Goal: Task Accomplishment & Management: Complete application form

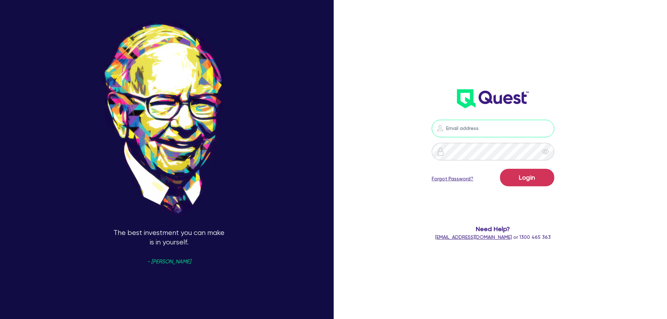
type input "[EMAIL_ADDRESS][PERSON_NAME][DOMAIN_NAME]"
click at [532, 175] on button "Login" at bounding box center [527, 178] width 54 height 18
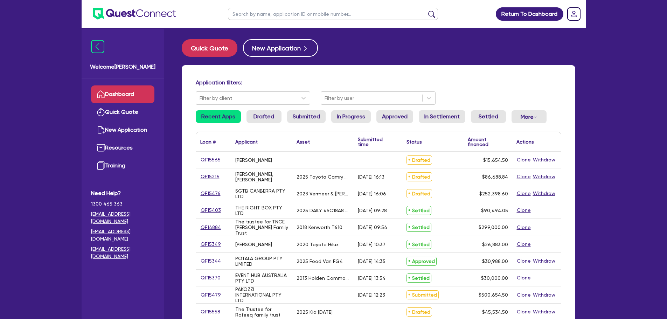
click at [271, 14] on input "text" at bounding box center [333, 14] width 210 height 12
type input "monarchy"
click at [426, 11] on button "submit" at bounding box center [431, 16] width 11 height 10
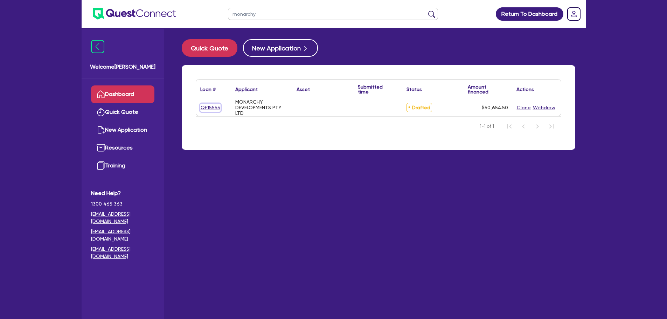
click at [217, 105] on link "QF15555" at bounding box center [210, 108] width 20 height 8
select select "Other"
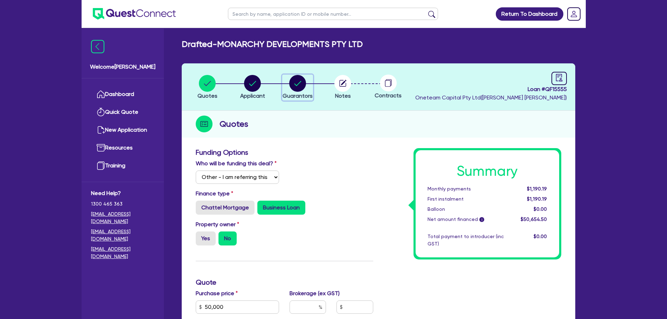
click at [295, 87] on circle "button" at bounding box center [297, 83] width 17 height 17
select select "MR"
select select "SINGLE"
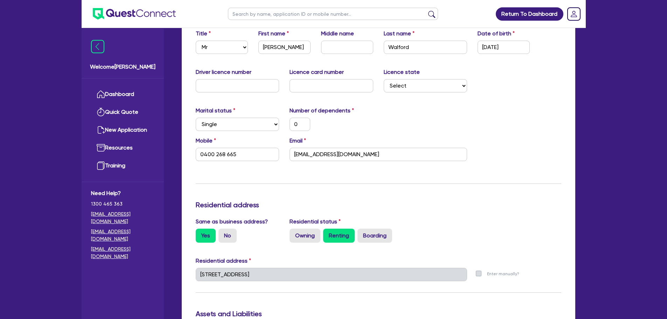
scroll to position [105, 0]
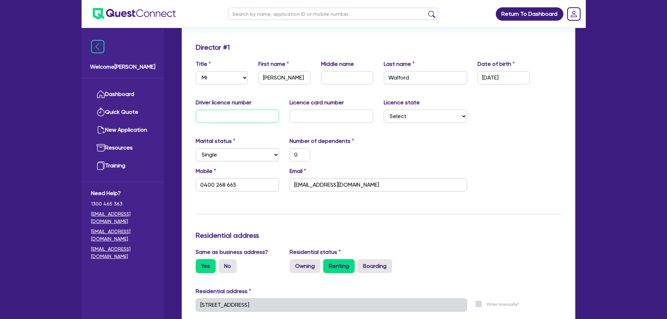
click at [233, 118] on input "text" at bounding box center [238, 116] width 84 height 13
type input "1"
type input "0"
type input "0400 268 665"
type input "13"
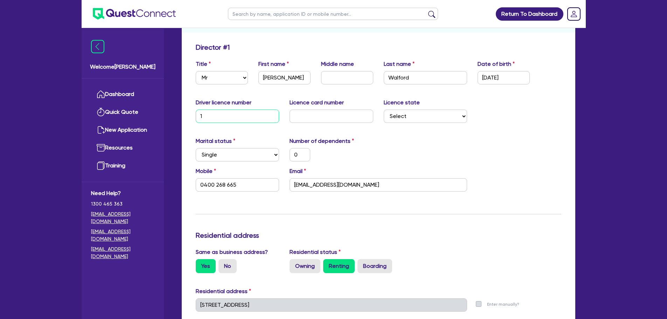
type input "0"
type input "0400 268 665"
type input "132"
type input "0"
type input "0400 268 665"
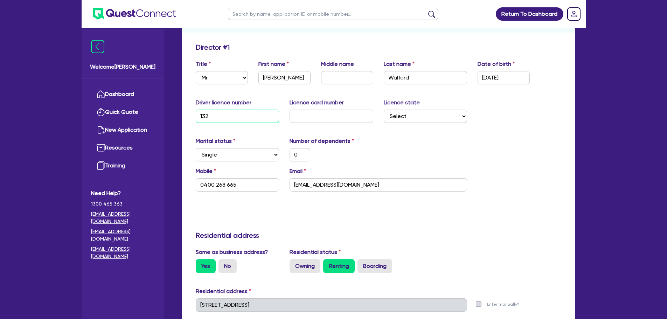
type input "1325"
type input "0"
type input "0400 268 665"
type input "13254"
type input "0"
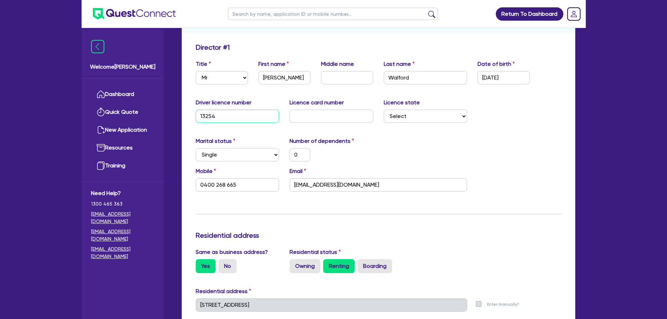
type input "0400 268 665"
type input "132542"
type input "0"
type input "0400 268 665"
type input "1325428"
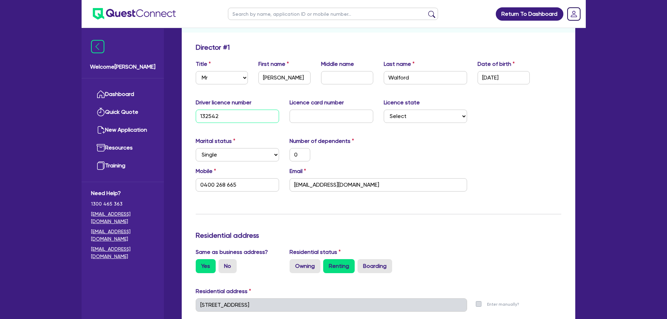
type input "0"
type input "0400 268 665"
type input "13254285"
type input "0"
type input "0400 268 665"
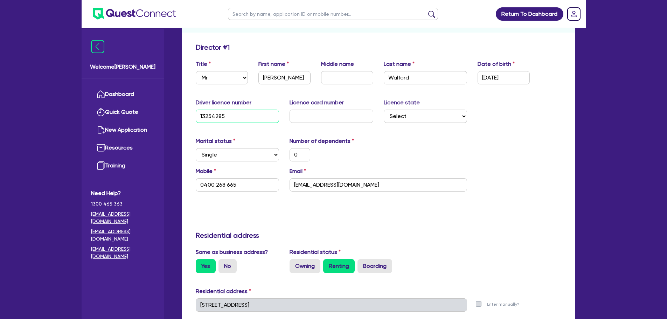
type input "132542853"
type input "0"
type input "0400 268 665"
type input "132542853"
click at [329, 123] on input "text" at bounding box center [332, 116] width 84 height 13
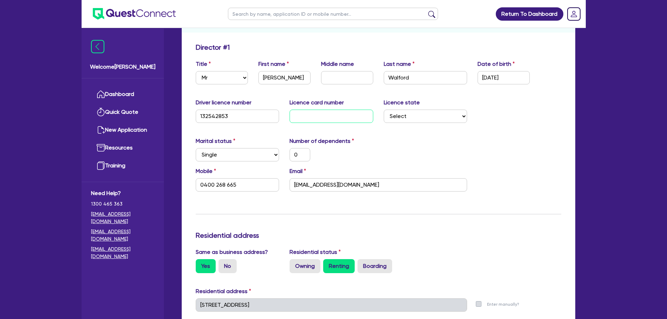
type input "4"
type input "0"
type input "0400 268 665"
type input "4D"
type input "0"
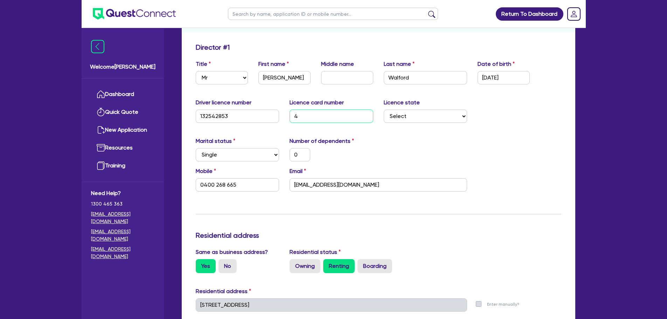
type input "0400 268 665"
type input "4DC"
type input "0"
type input "0400 268 665"
type input "4DCA"
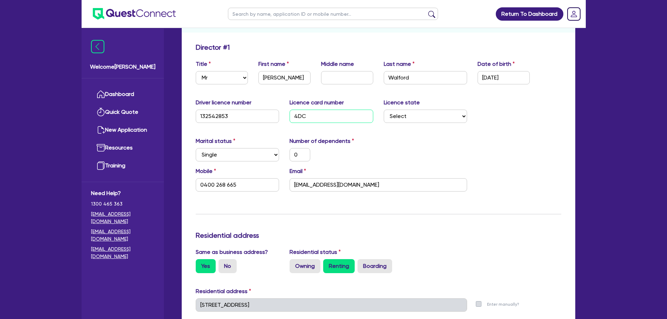
type input "0"
type input "0400 268 665"
type input "4DCAC"
type input "0"
type input "0400 268 665"
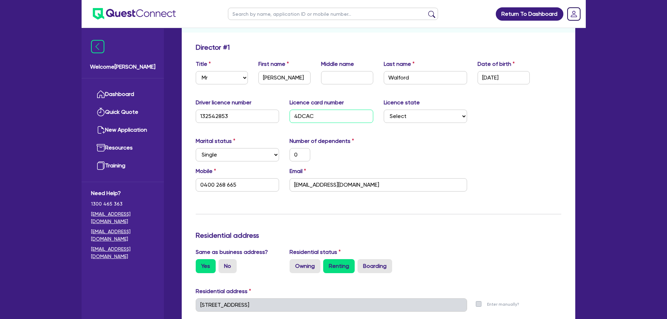
type input "4DCACF"
type input "0"
type input "0400 268 665"
type input "4DCACF6"
type input "0"
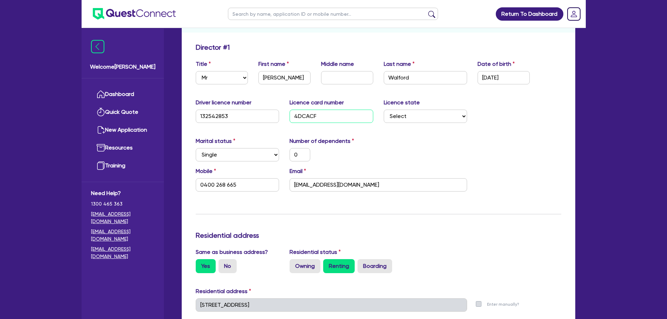
type input "0400 268 665"
type input "4DCACF6B"
type input "0"
type input "0400 268 665"
type input "4DCACF6B3"
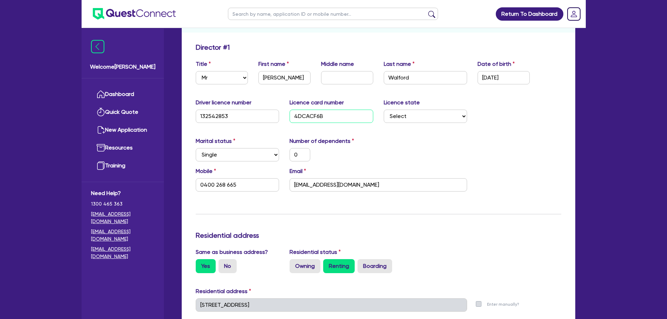
type input "0"
type input "0400 268 665"
type input "4DCACF6B3B"
type input "0"
type input "0400 268 665"
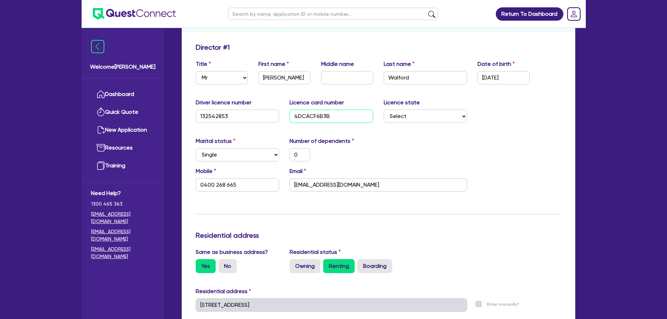
type input "4DCACF6B3B"
click at [444, 122] on select "Select [GEOGRAPHIC_DATA] [GEOGRAPHIC_DATA] [GEOGRAPHIC_DATA] [GEOGRAPHIC_DATA] …" at bounding box center [426, 116] width 84 height 13
select select "QLD"
click at [384, 110] on select "Select [GEOGRAPHIC_DATA] [GEOGRAPHIC_DATA] [GEOGRAPHIC_DATA] [GEOGRAPHIC_DATA] …" at bounding box center [426, 116] width 84 height 13
type input "0"
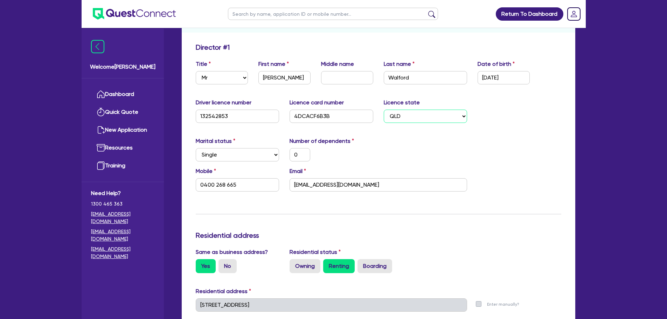
type input "0400 268 665"
drag, startPoint x: 513, startPoint y: 77, endPoint x: 451, endPoint y: 87, distance: 62.1
click at [451, 87] on div "Title Select Mr Mrs Ms Miss Dr First name [PERSON_NAME] Middle name Last name […" at bounding box center [379, 75] width 376 height 30
type input "1 / /"
type input "0"
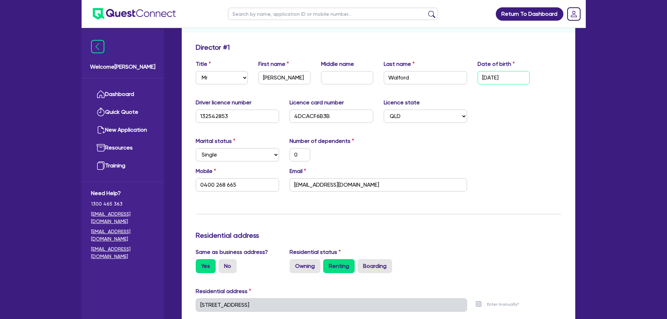
type input "0400 268 665"
type input "10/ /"
type input "0"
type input "0400 268 665"
type input "10/0 /"
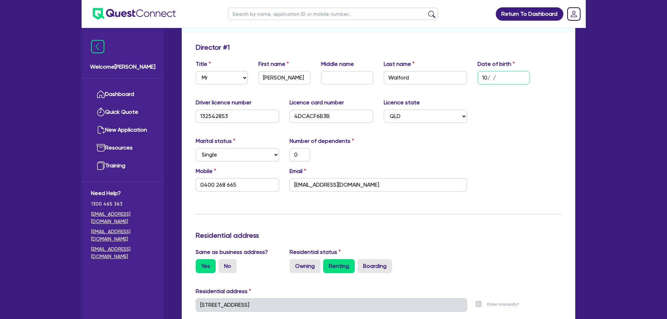
type input "0"
type input "0400 268 665"
type input "10/01/"
type input "0"
type input "0400 268 665"
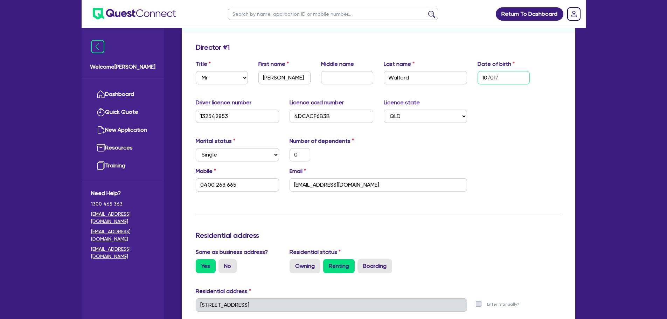
type input "10/01/1"
type input "0"
type input "0400 268 665"
type input "[DATE]"
type input "0"
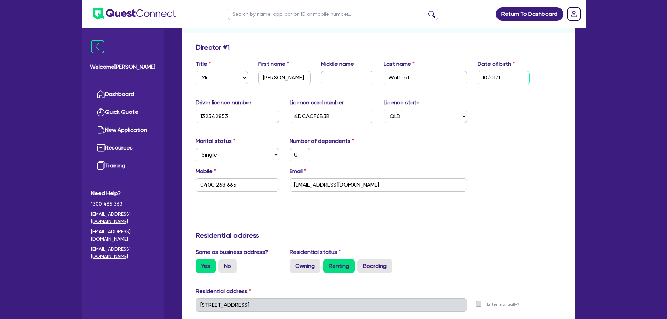
type input "0400 268 665"
type input "10/01/199"
type input "0"
type input "0400 268 665"
type input "[DATE]"
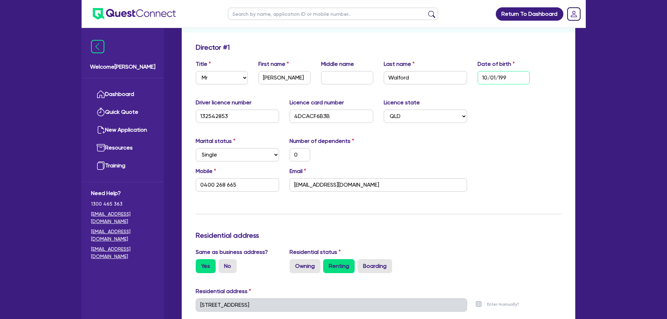
type input "0"
type input "0400 268 665"
type input "[DATE]"
click at [535, 114] on div "Driver licence number [DRIVERS_LICENSE_NUMBER] Licence card number 4DCACF6B3B L…" at bounding box center [379, 113] width 376 height 30
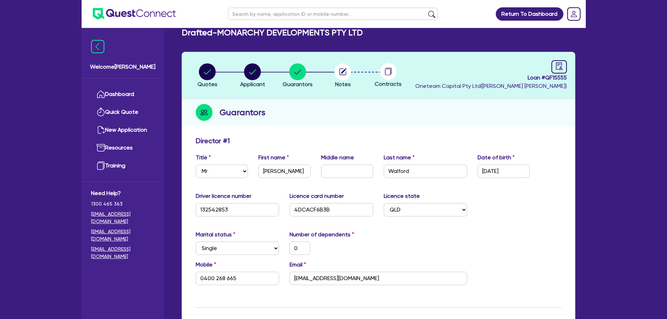
scroll to position [0, 0]
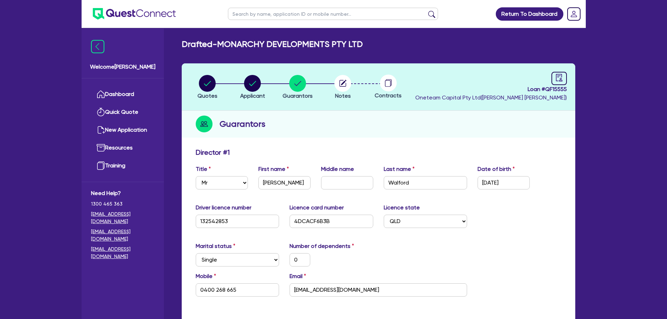
click at [237, 68] on header "Quotes Applicant [GEOGRAPHIC_DATA] Notes Contracts Loan # QF15555 Oneteam Capit…" at bounding box center [379, 86] width 394 height 47
click at [243, 80] on div "button" at bounding box center [252, 83] width 25 height 17
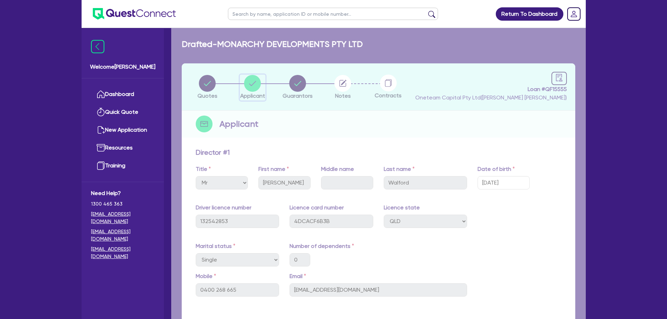
select select "COMPANY"
select select "TRANSPORT_WAREHOUSING"
select select "POSTAL_DELIVERY"
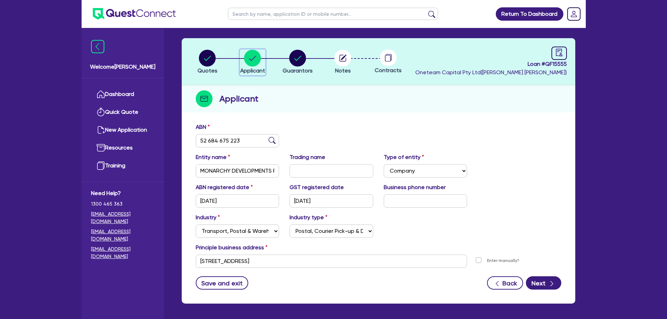
scroll to position [53, 0]
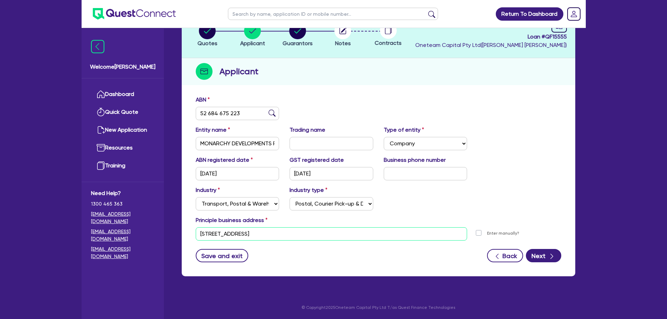
drag, startPoint x: 206, startPoint y: 229, endPoint x: 142, endPoint y: 231, distance: 64.1
click at [142, 231] on div "Welcome [PERSON_NAME] Quick Quote New Application Ref Company Ref Salesperson R…" at bounding box center [334, 133] width 504 height 372
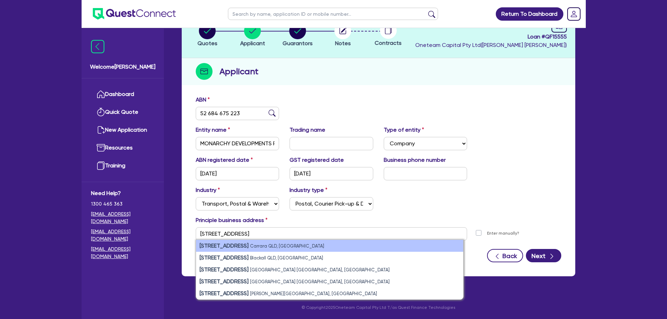
click at [250, 247] on small "Carrara QLD, [GEOGRAPHIC_DATA]" at bounding box center [287, 245] width 74 height 5
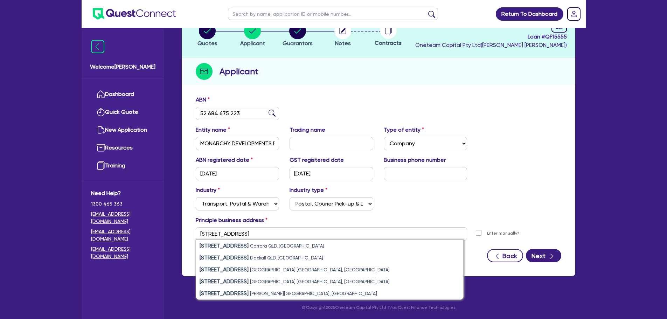
type input "[STREET_ADDRESS]"
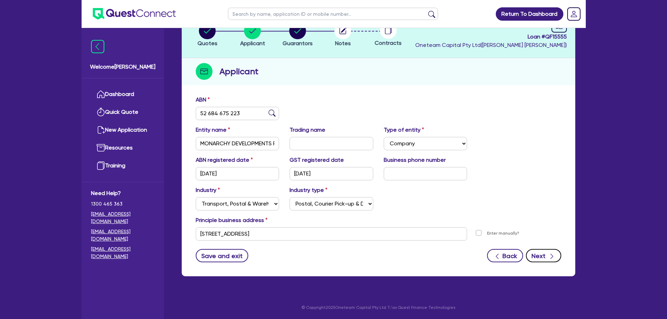
click at [541, 254] on button "Next" at bounding box center [543, 255] width 35 height 13
select select "MR"
select select "QLD"
select select "SINGLE"
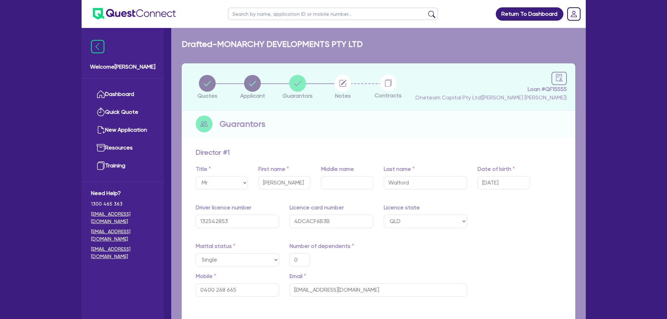
type input "0"
type input "0400 268 665"
type input "[STREET_ADDRESS]"
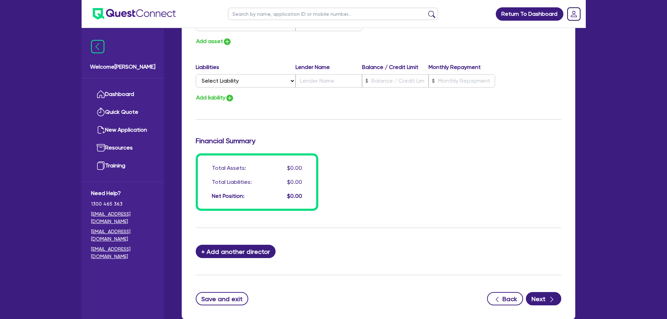
scroll to position [490, 0]
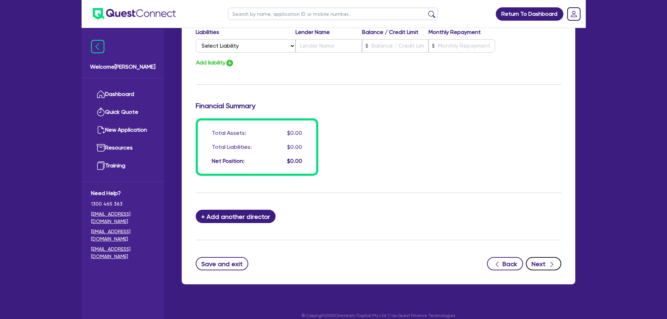
click at [550, 268] on icon "button" at bounding box center [551, 264] width 7 height 7
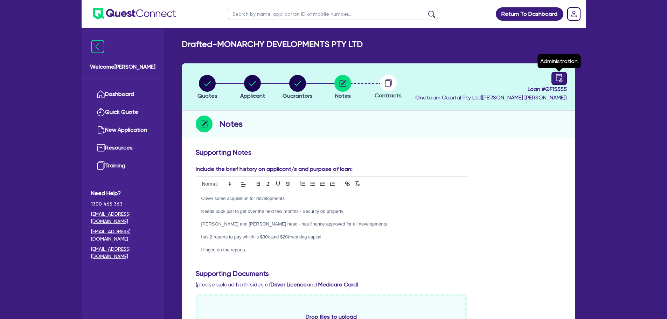
click at [564, 78] on div at bounding box center [559, 78] width 15 height 13
select select "DRAFTED_NEW"
select select "Other"
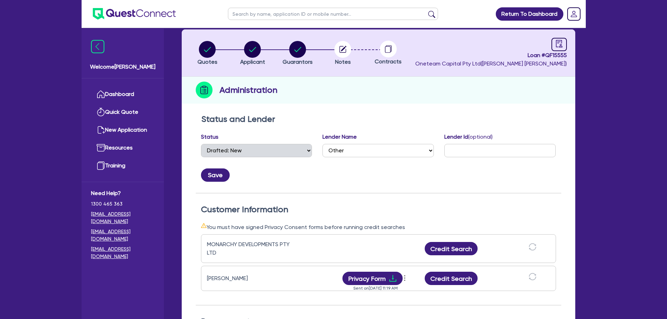
scroll to position [105, 0]
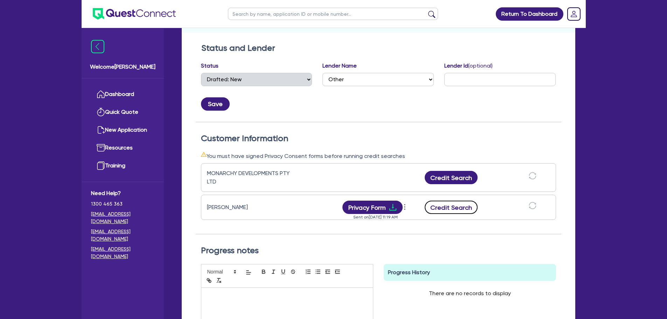
click at [456, 208] on button "Credit Search" at bounding box center [451, 207] width 53 height 13
click at [450, 205] on button "Credit Report" at bounding box center [451, 207] width 64 height 13
